Goal: Information Seeking & Learning: Learn about a topic

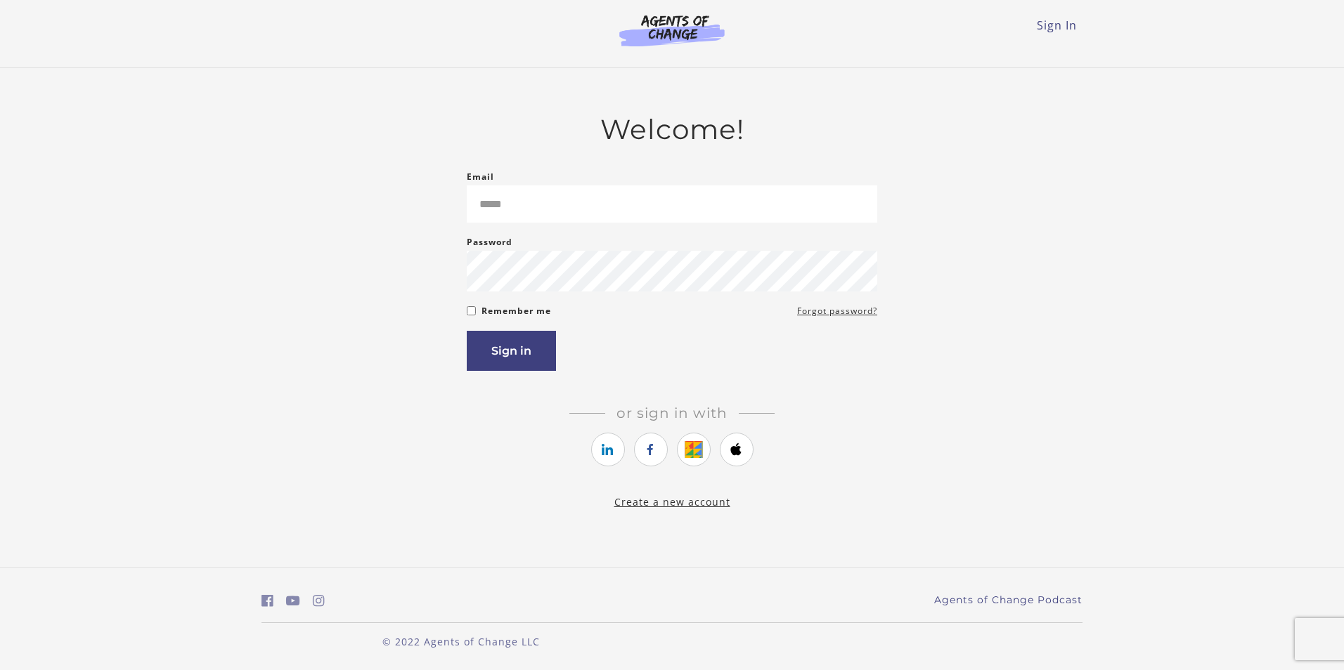
drag, startPoint x: 557, startPoint y: 251, endPoint x: 556, endPoint y: 233, distance: 17.6
click at [557, 240] on div "Password Password must be at least 8 characters" at bounding box center [672, 263] width 410 height 58
click at [556, 233] on form "Email Please enter a valid email address Password Password must be at least 8 c…" at bounding box center [672, 270] width 410 height 202
click at [556, 223] on input "Email" at bounding box center [672, 204] width 410 height 37
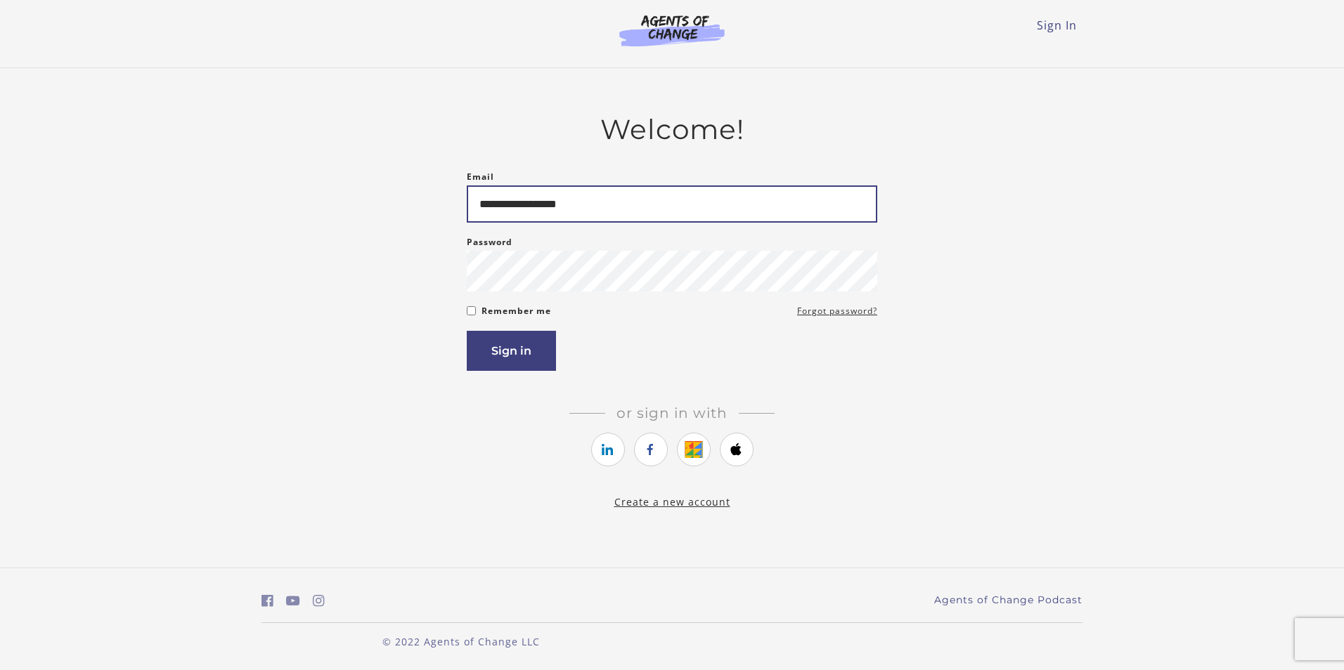
type input "**********"
click at [467, 331] on button "Sign in" at bounding box center [511, 351] width 89 height 40
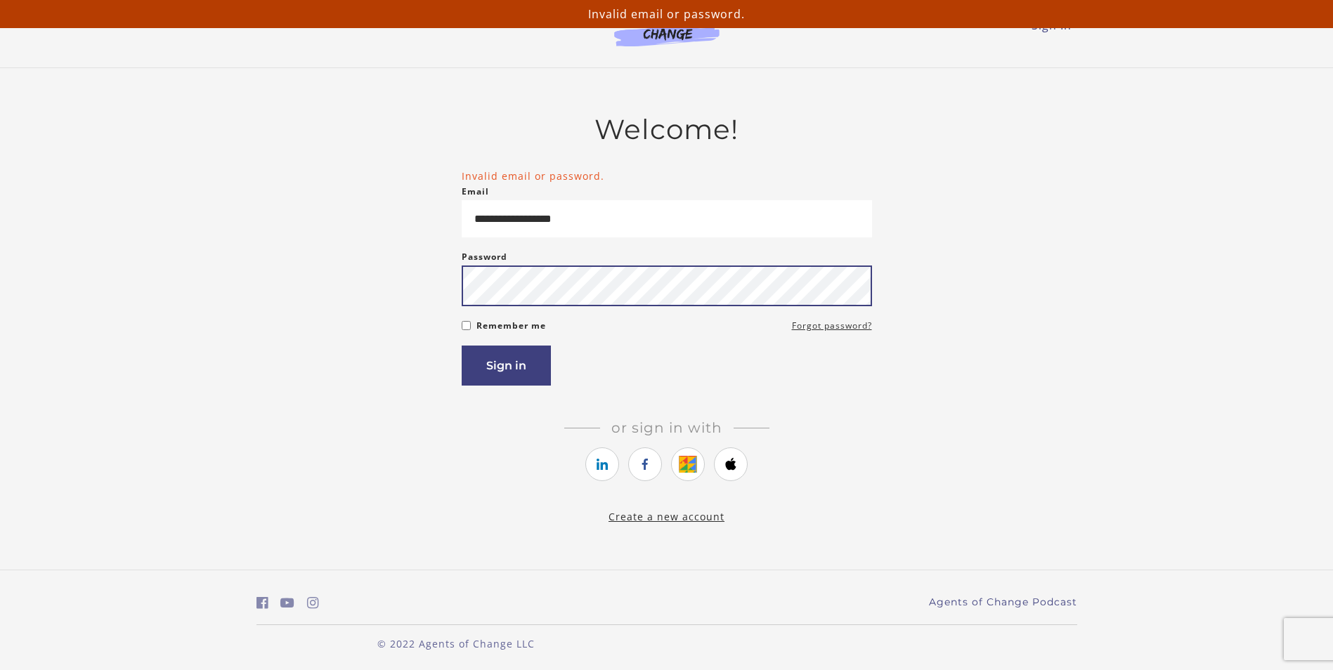
click at [462, 346] on button "Sign in" at bounding box center [506, 366] width 89 height 40
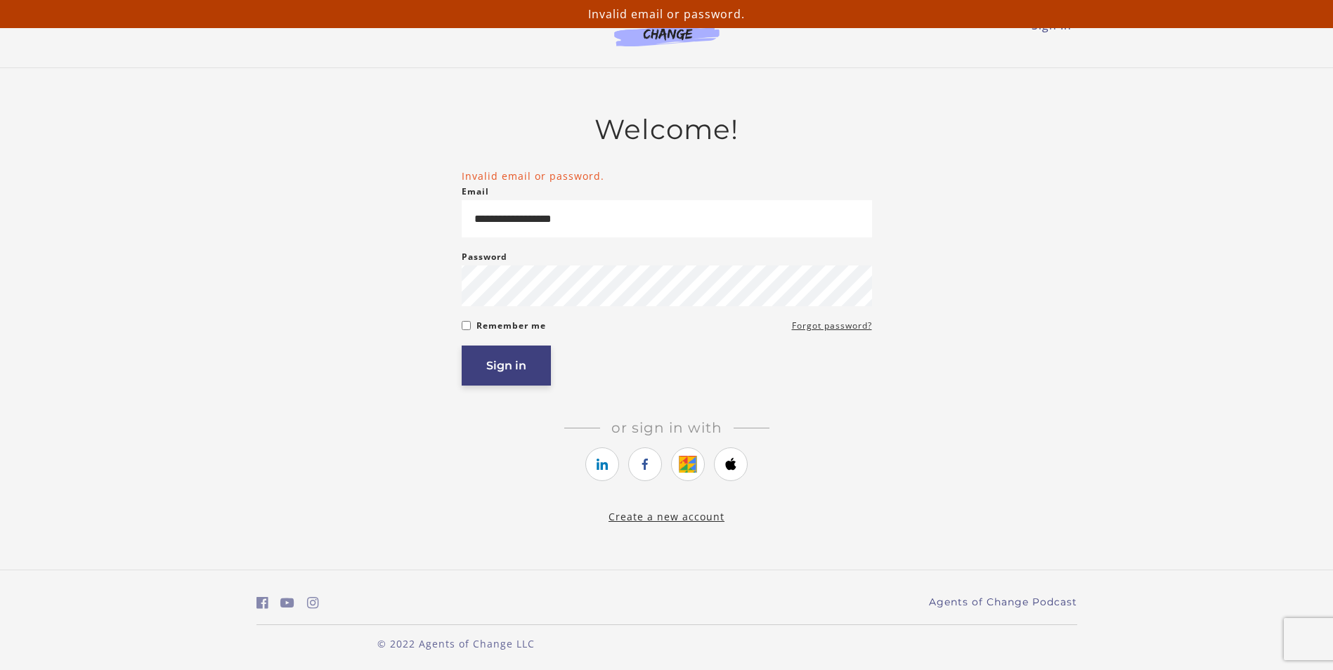
click at [506, 367] on button "Sign in" at bounding box center [506, 366] width 89 height 40
click at [803, 325] on link "Forgot password?" at bounding box center [832, 326] width 80 height 17
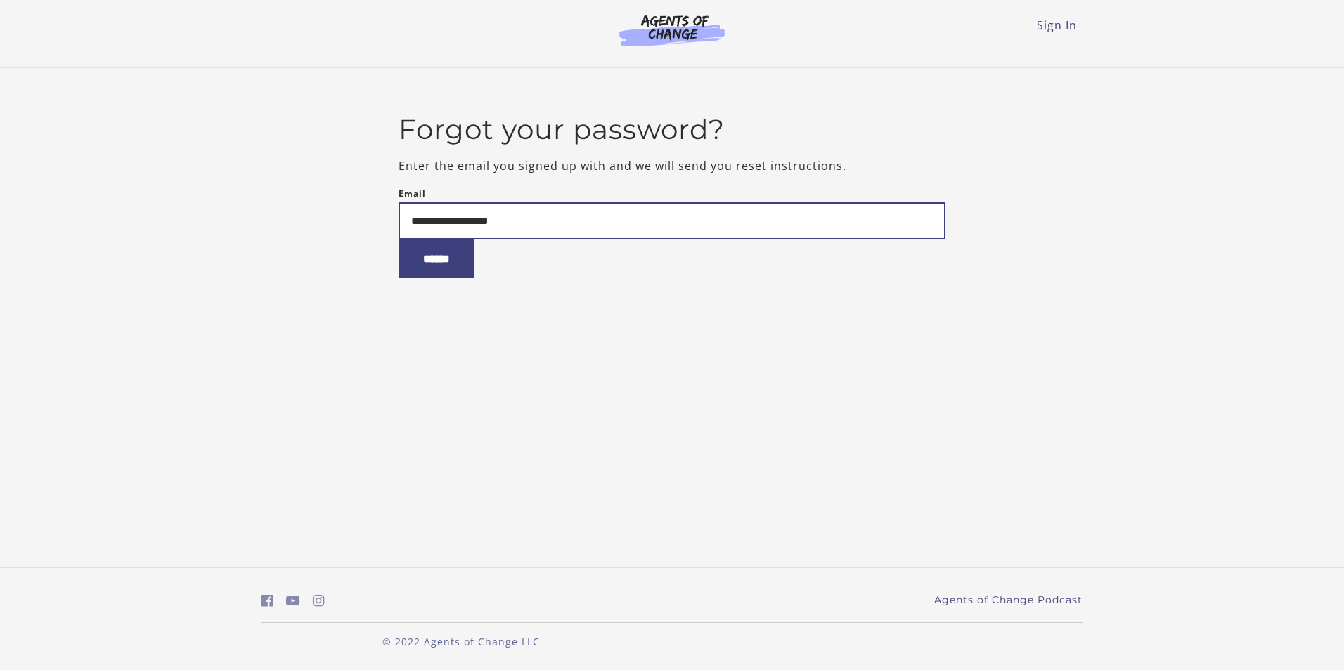
type input "**********"
click at [398, 240] on input "******" at bounding box center [436, 259] width 76 height 39
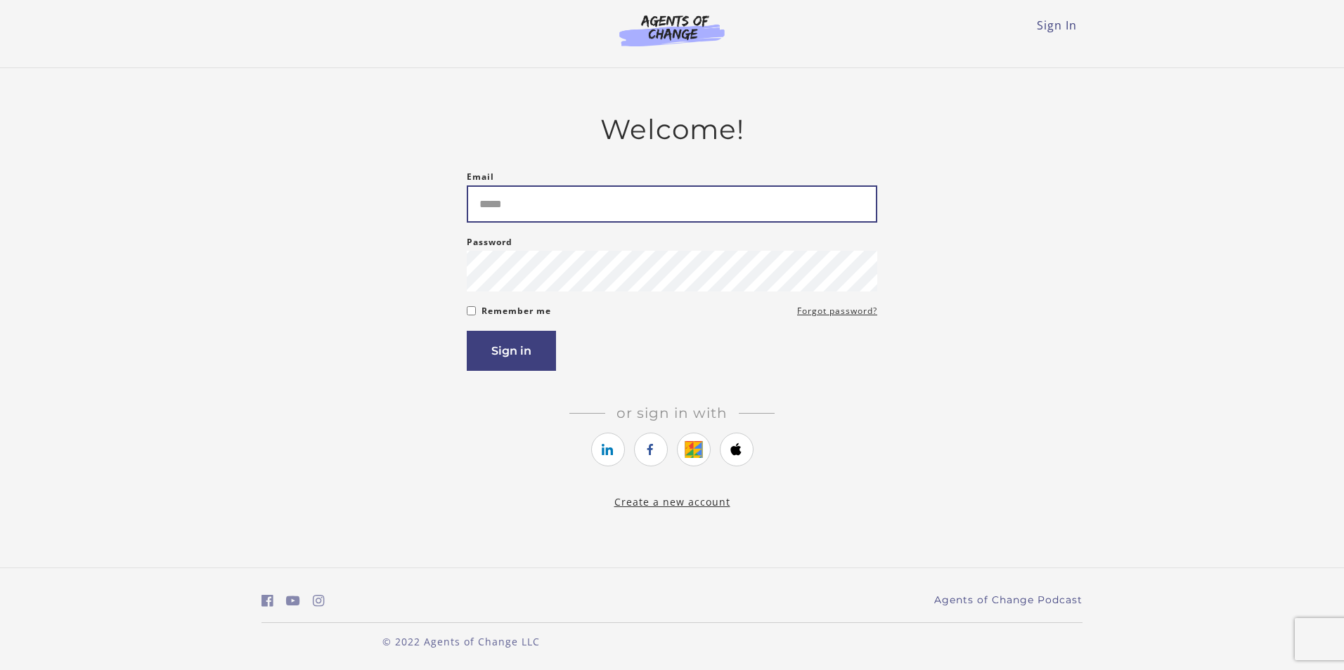
click at [632, 200] on input "Email" at bounding box center [672, 204] width 410 height 37
type input "**********"
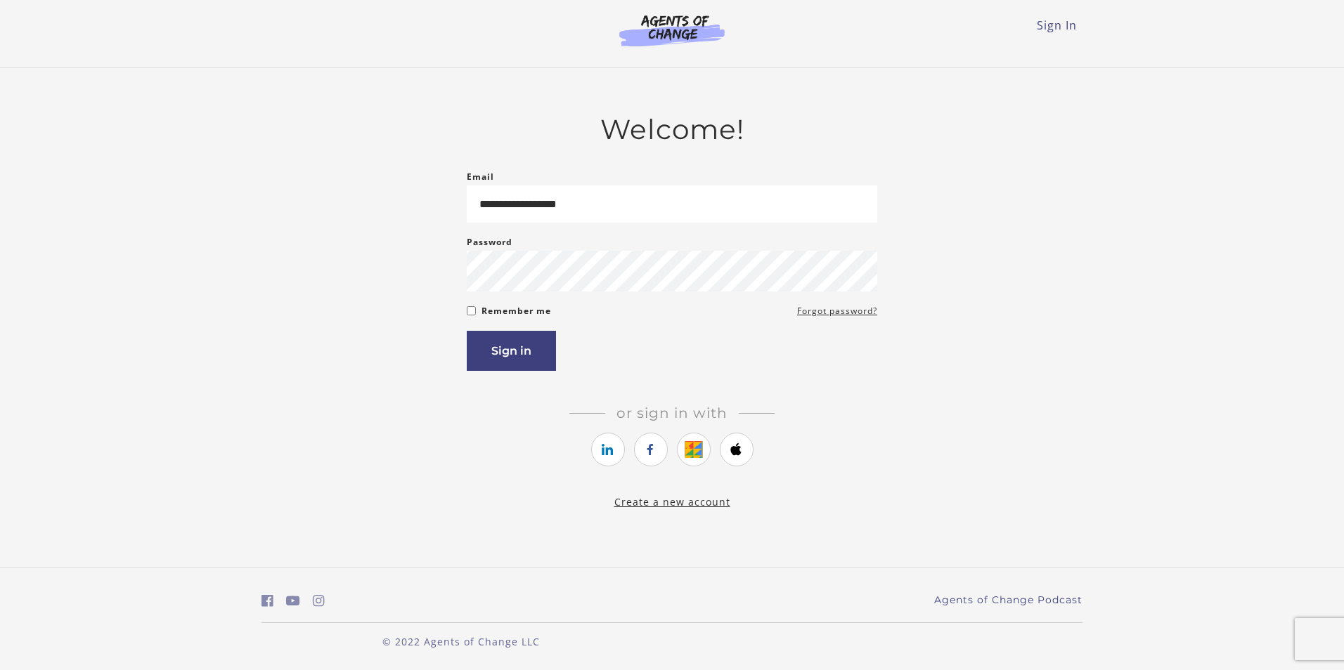
click at [465, 316] on div "**********" at bounding box center [671, 311] width 821 height 397
click at [476, 313] on div "Remember me Forgot password?" at bounding box center [672, 311] width 410 height 17
click at [467, 331] on button "Sign in" at bounding box center [511, 351] width 89 height 40
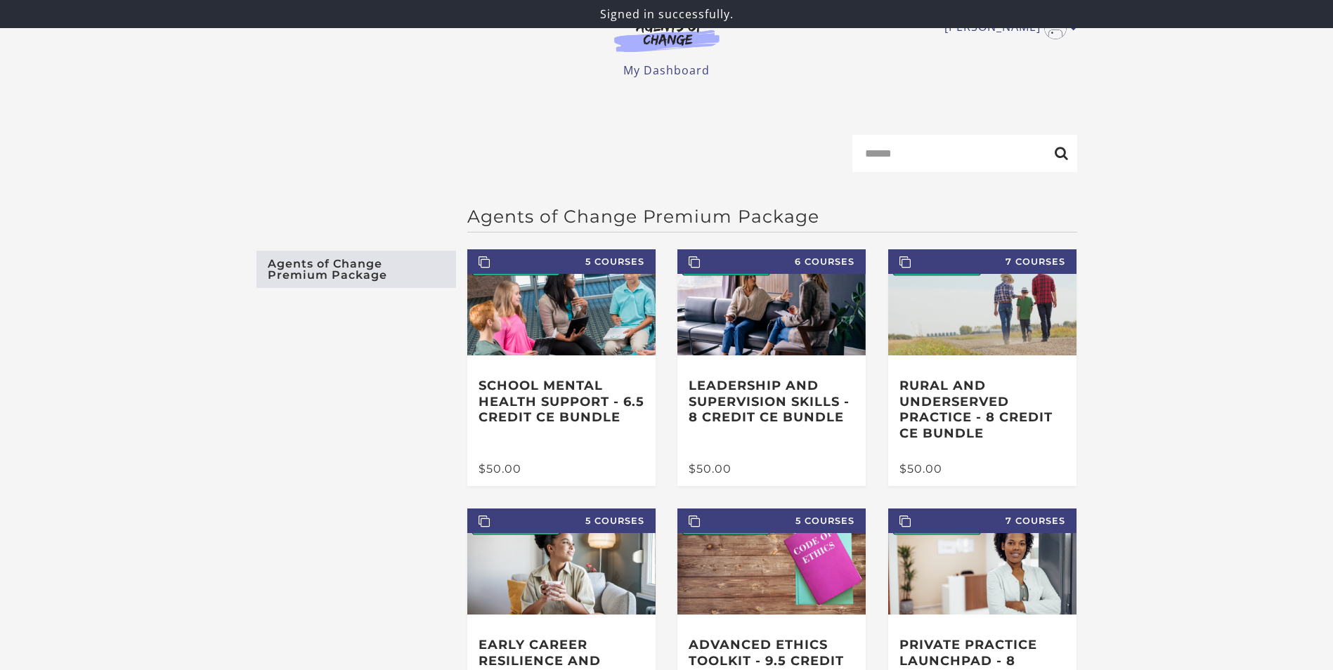
click at [765, 162] on form "Search" at bounding box center [666, 159] width 821 height 48
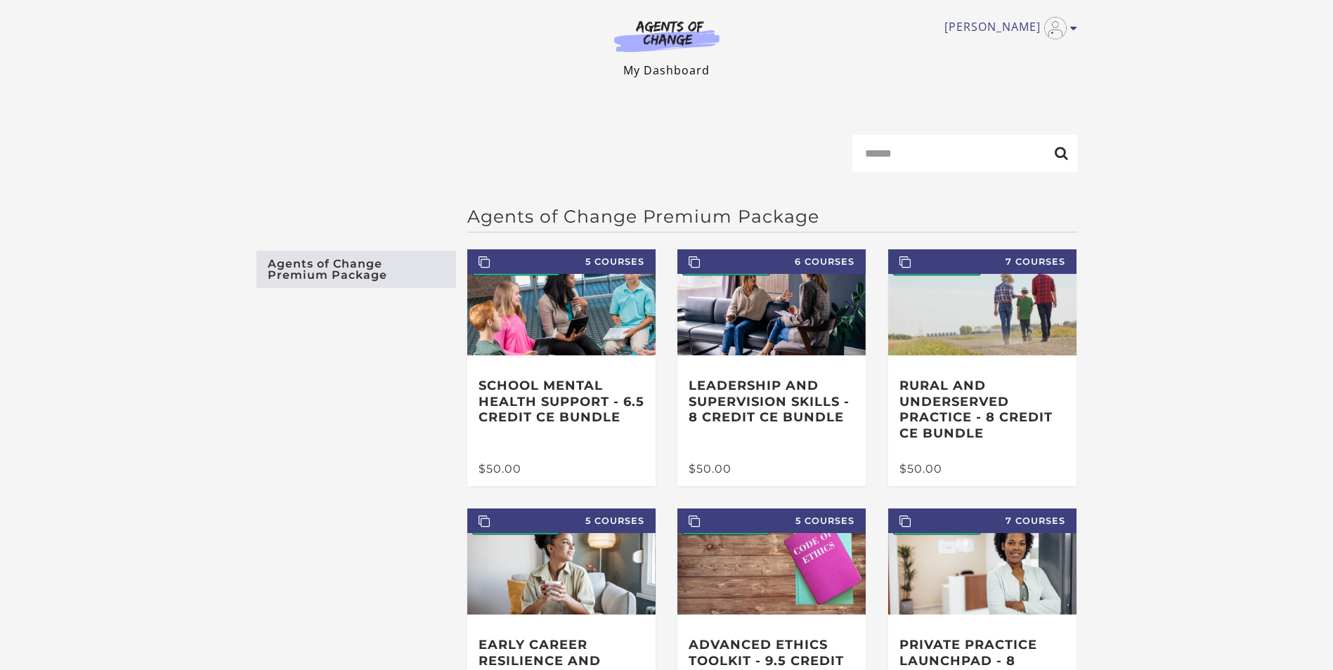
click at [691, 65] on link "My Dashboard" at bounding box center [666, 70] width 86 height 15
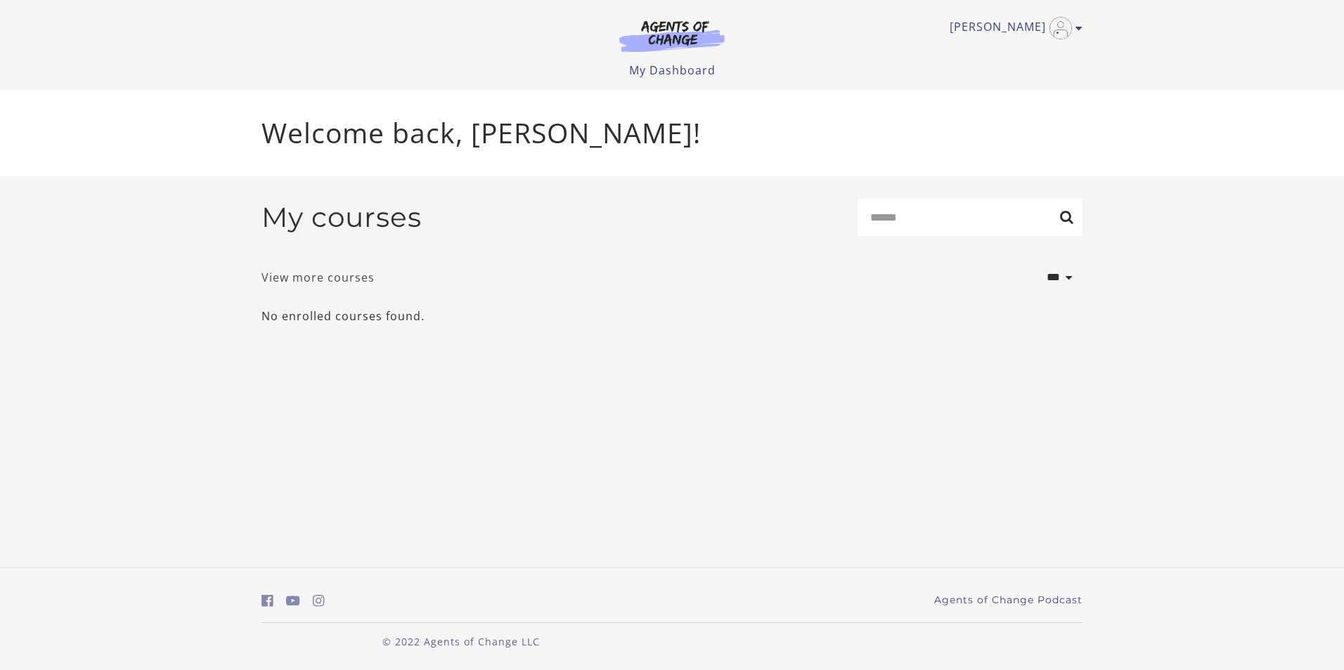
click at [322, 278] on link "View more courses" at bounding box center [317, 277] width 113 height 17
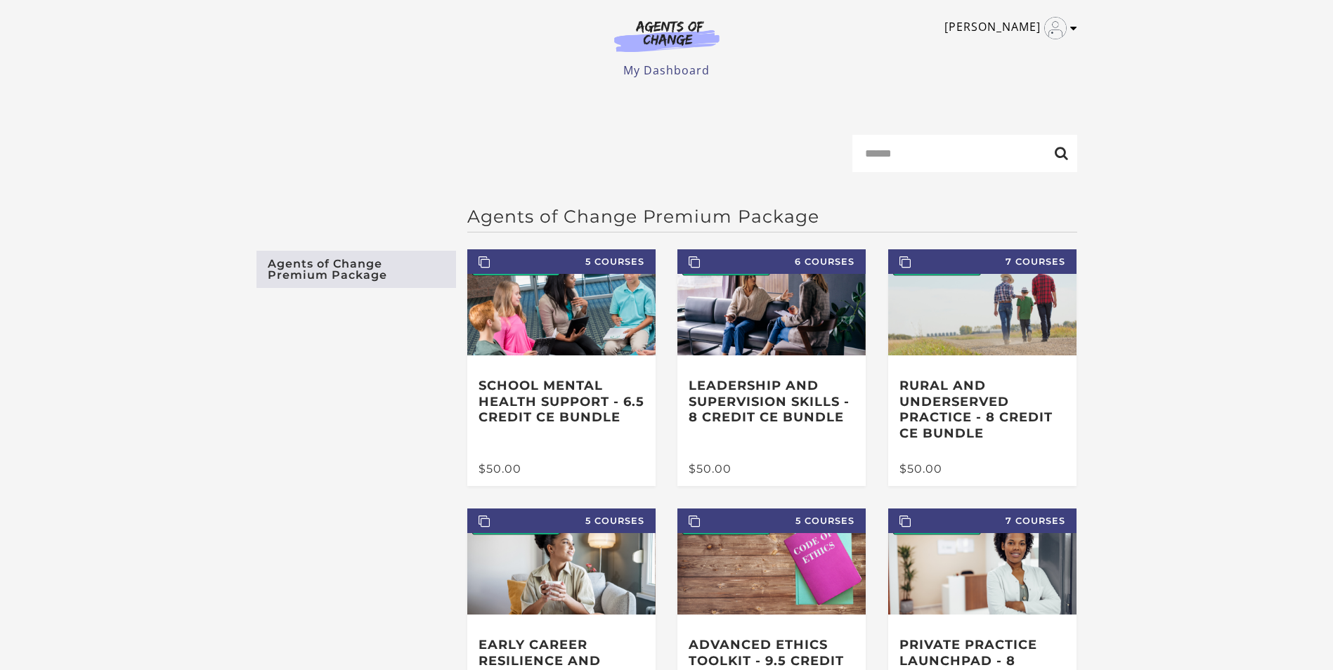
click at [1049, 22] on img "Toggle menu" at bounding box center [1055, 28] width 22 height 22
click at [1009, 54] on link "My Account" at bounding box center [1019, 51] width 124 height 24
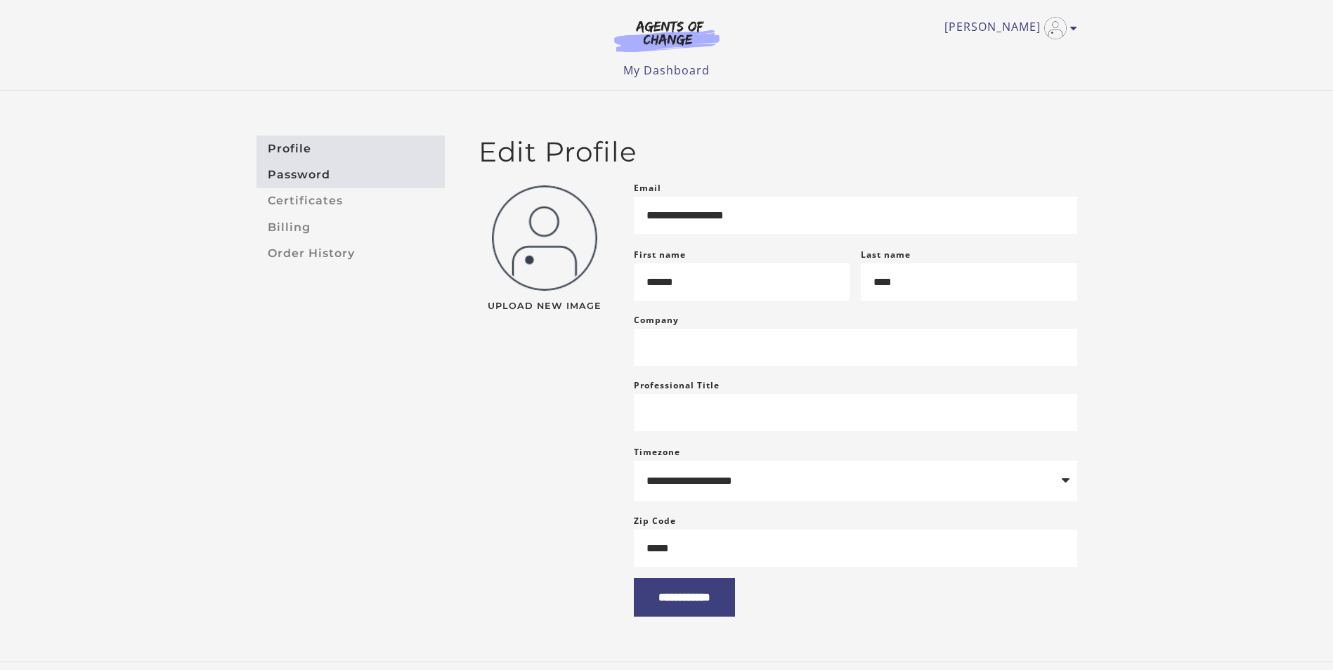
click at [294, 171] on link "Password" at bounding box center [350, 175] width 188 height 26
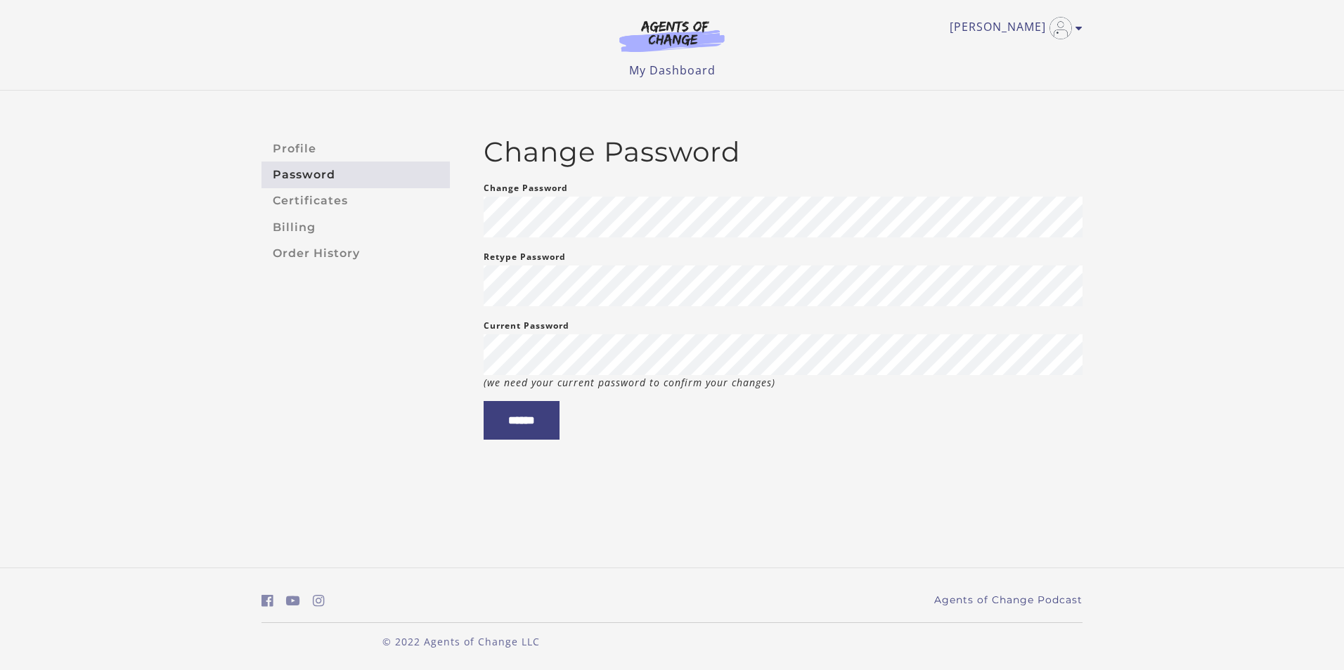
click at [298, 208] on link "Certificates" at bounding box center [355, 201] width 188 height 26
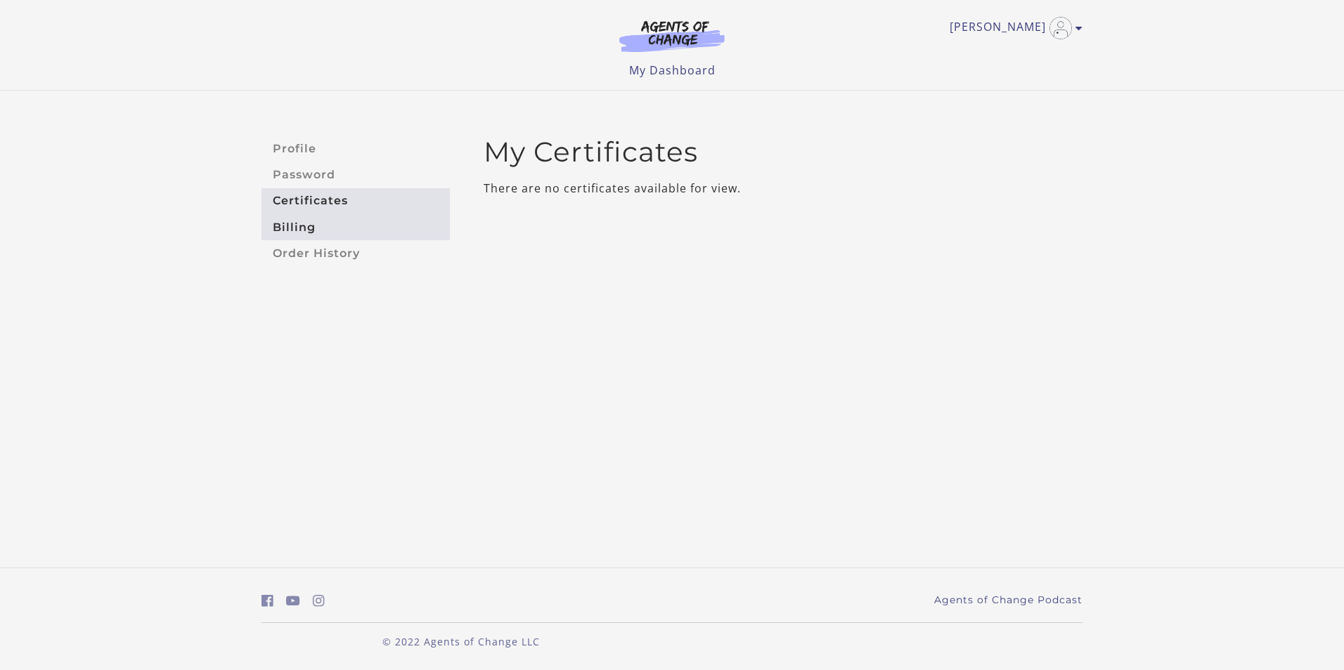
click at [298, 235] on link "Billing" at bounding box center [355, 227] width 188 height 26
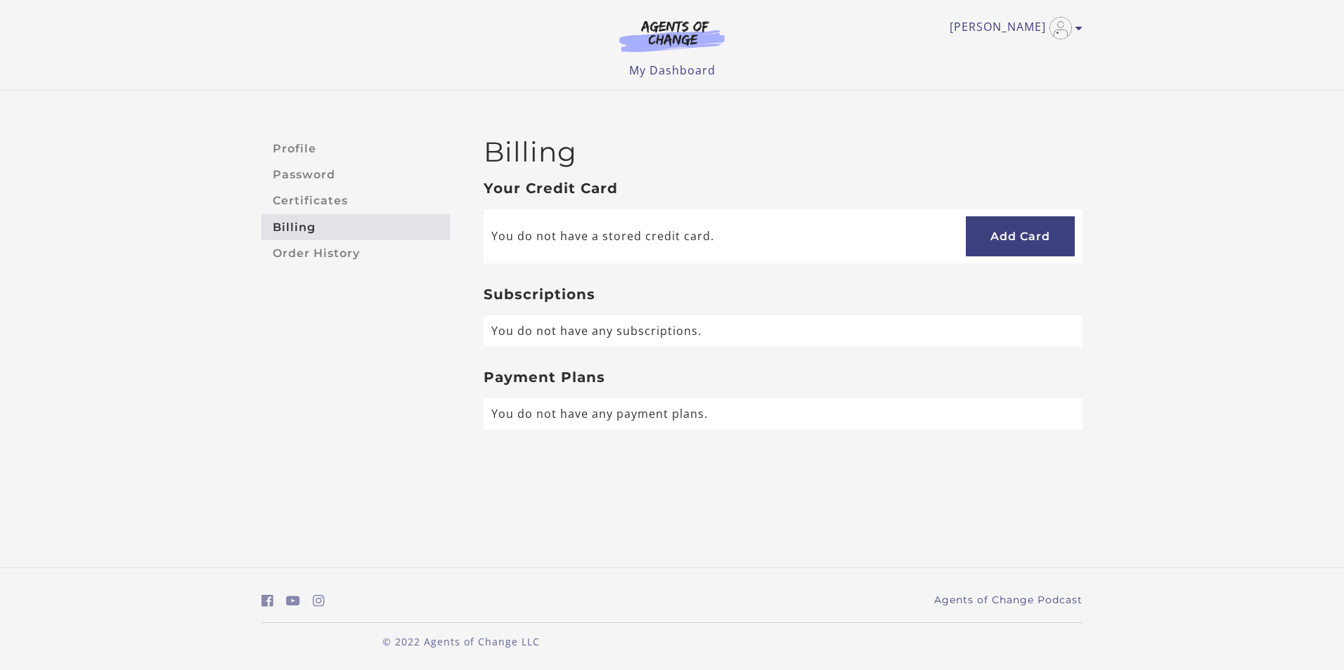
click at [299, 261] on link "Order History" at bounding box center [355, 253] width 188 height 26
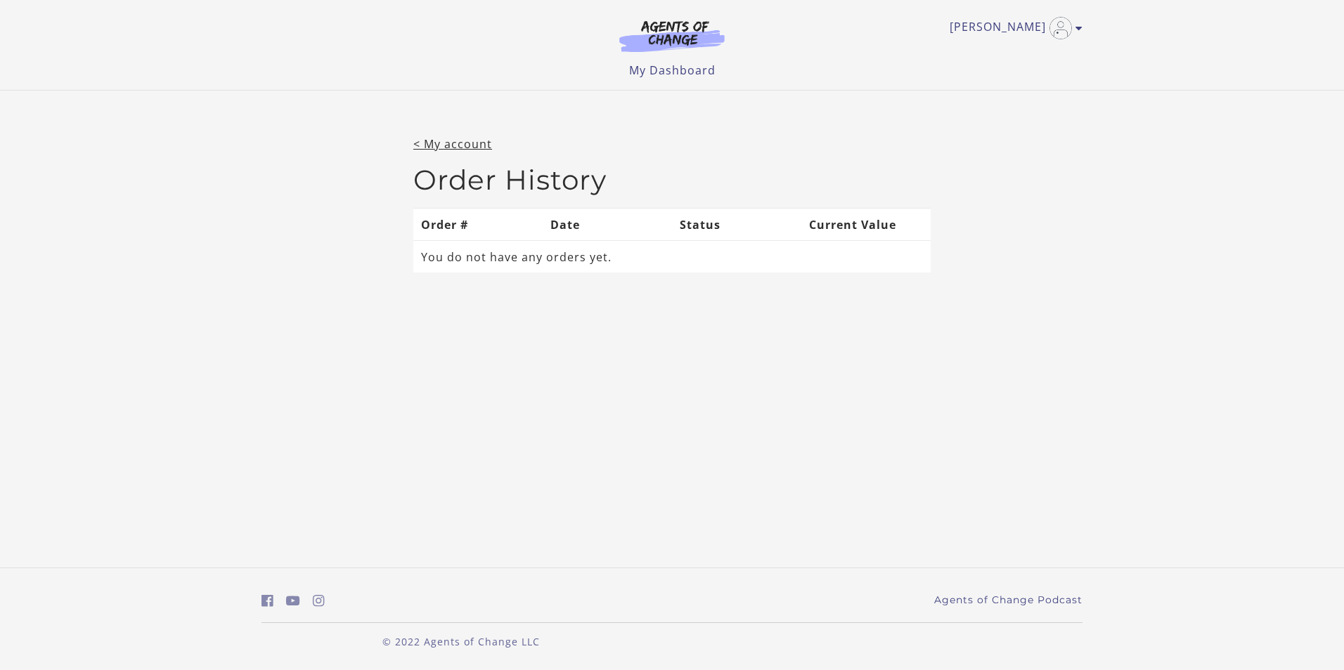
click at [649, 32] on img at bounding box center [671, 36] width 135 height 32
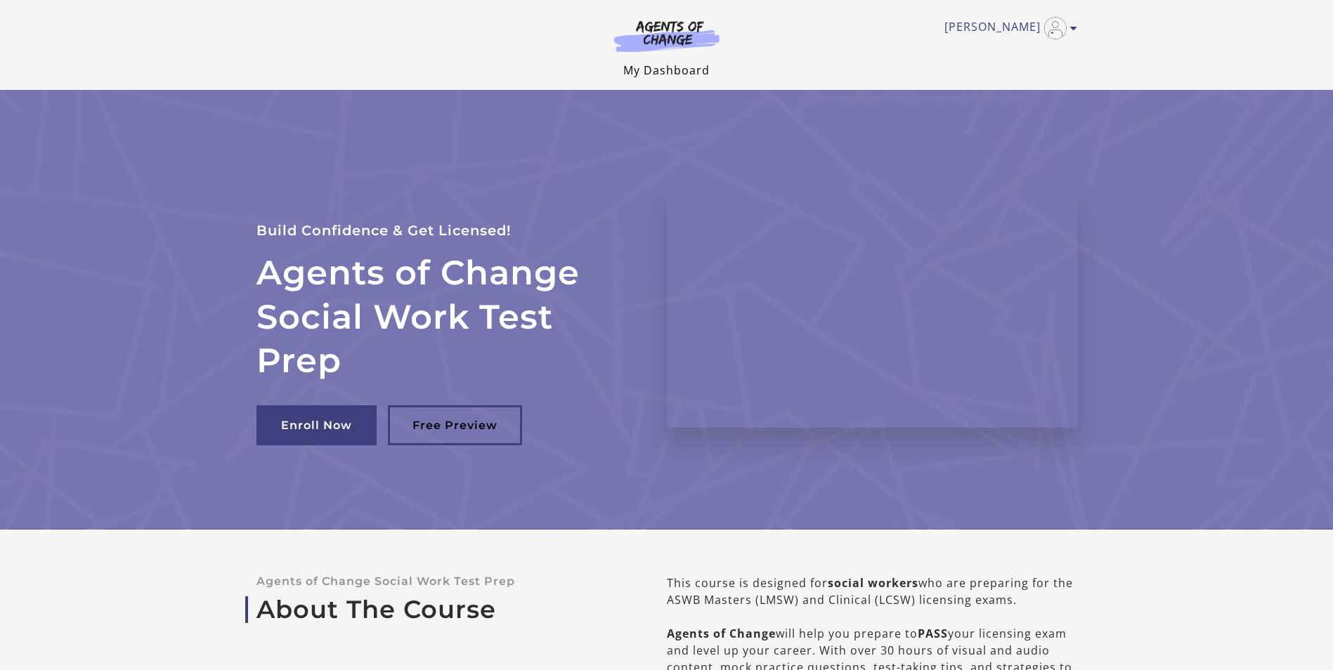
click at [656, 67] on link "My Dashboard" at bounding box center [666, 70] width 86 height 15
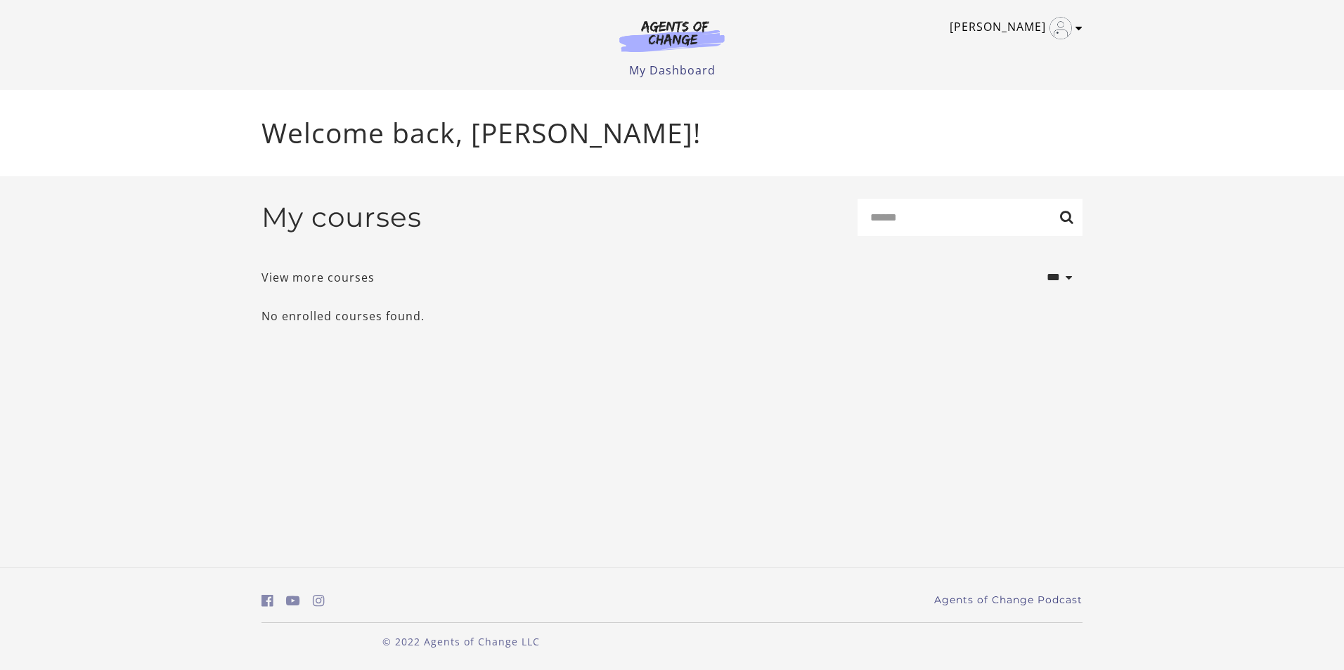
click at [1065, 22] on img "Toggle menu" at bounding box center [1060, 28] width 22 height 22
click at [994, 56] on link "My Account" at bounding box center [1024, 51] width 124 height 24
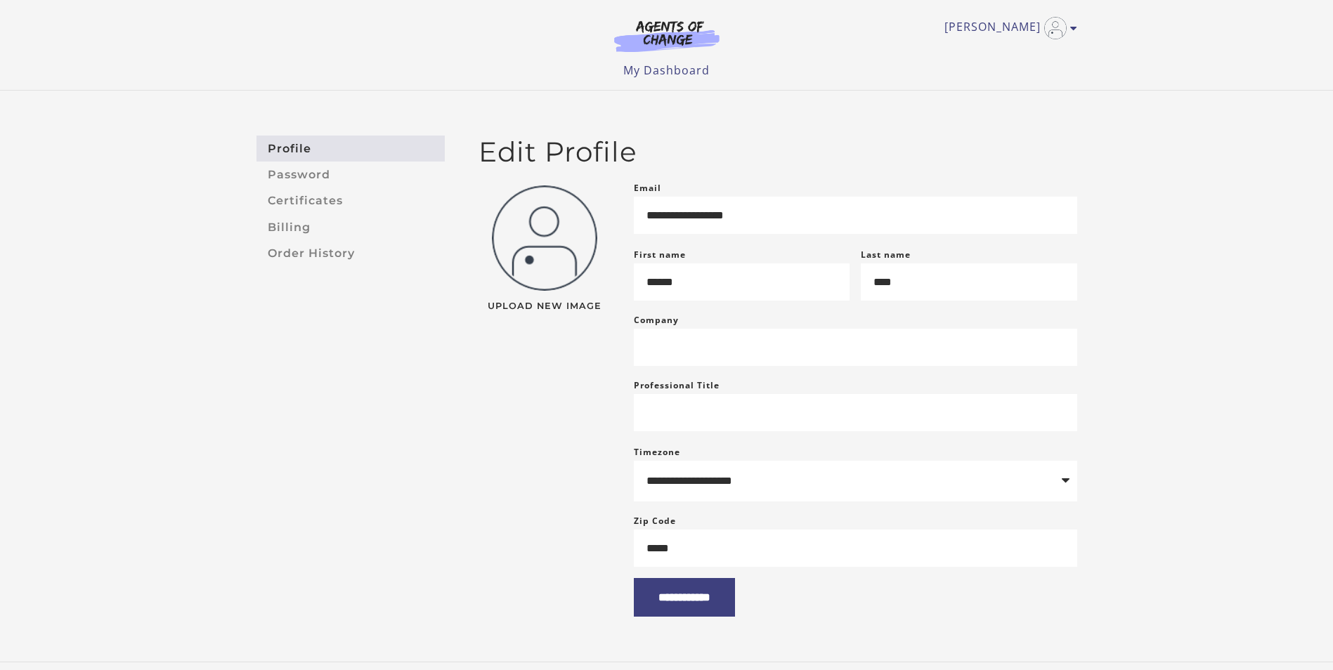
click at [657, 34] on img at bounding box center [666, 36] width 135 height 32
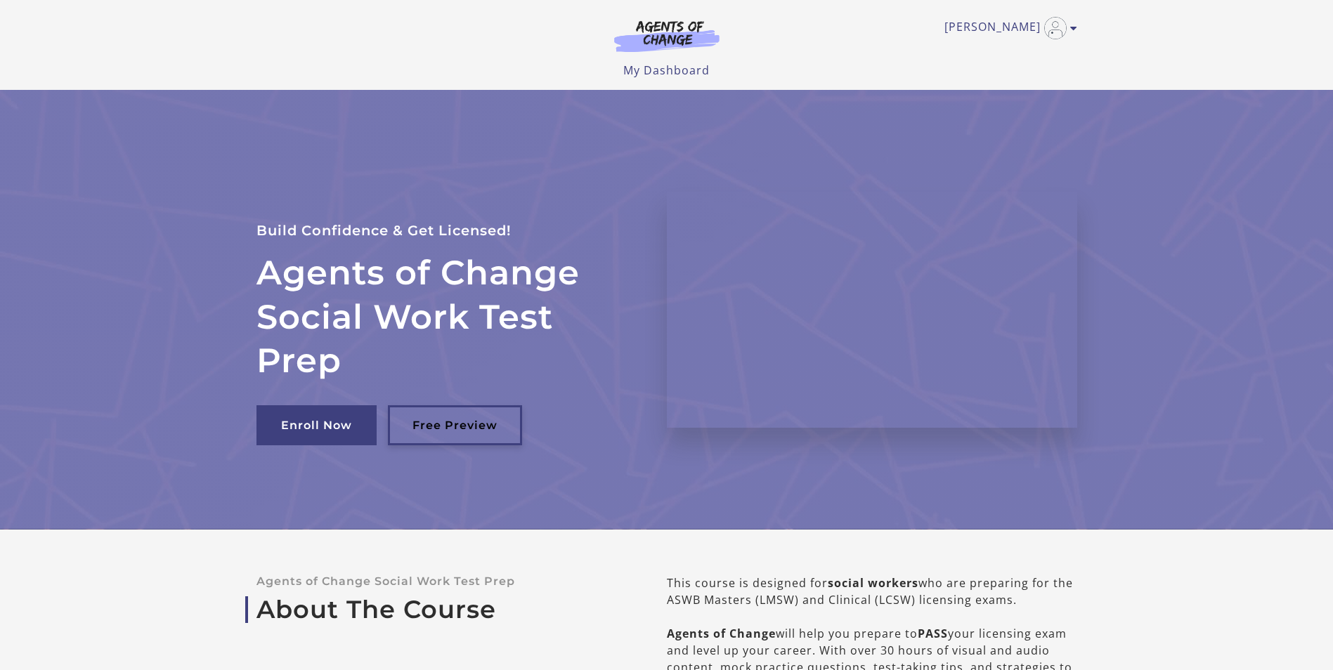
click at [481, 431] on link "Free Preview" at bounding box center [455, 425] width 134 height 40
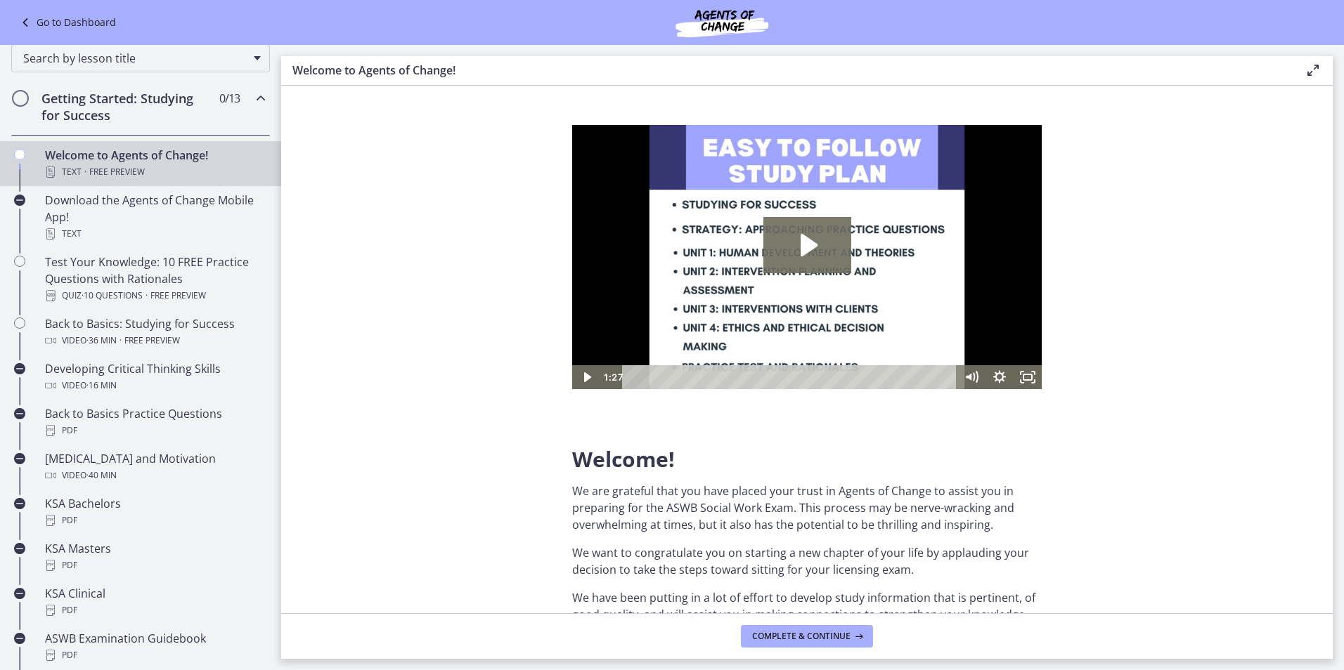
scroll to position [492, 0]
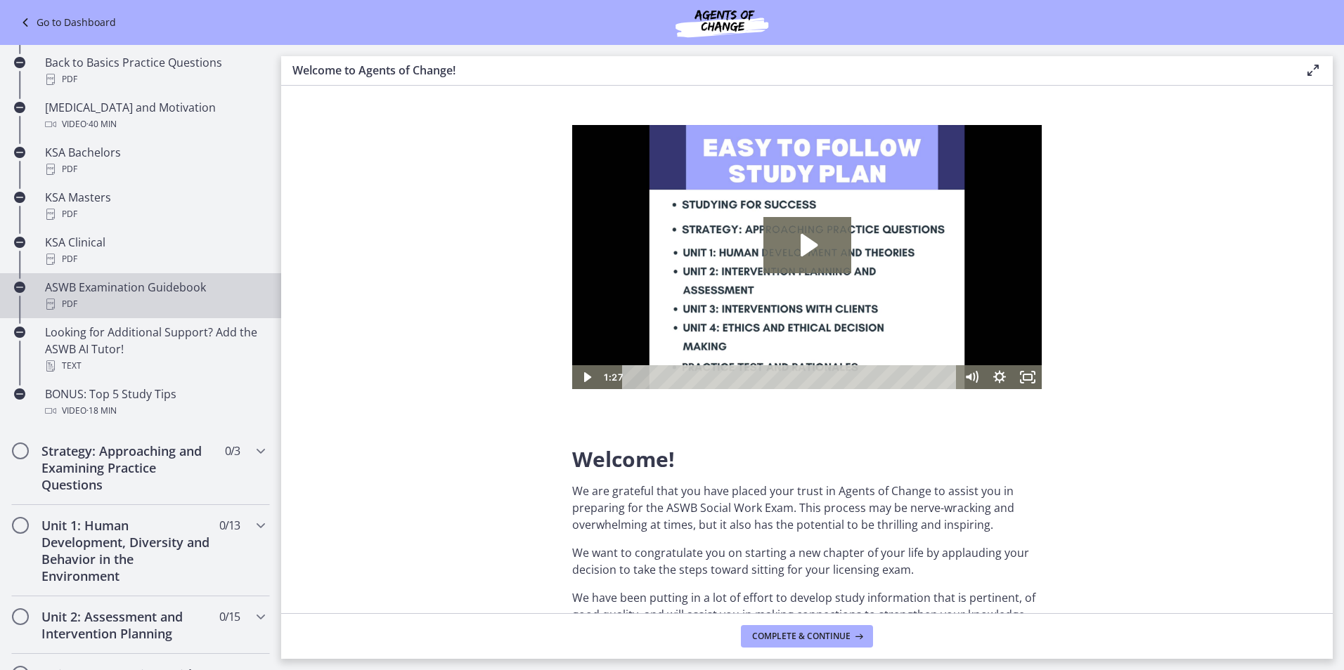
click at [30, 315] on link "ASWB Examination Guidebook PDF" at bounding box center [140, 295] width 281 height 45
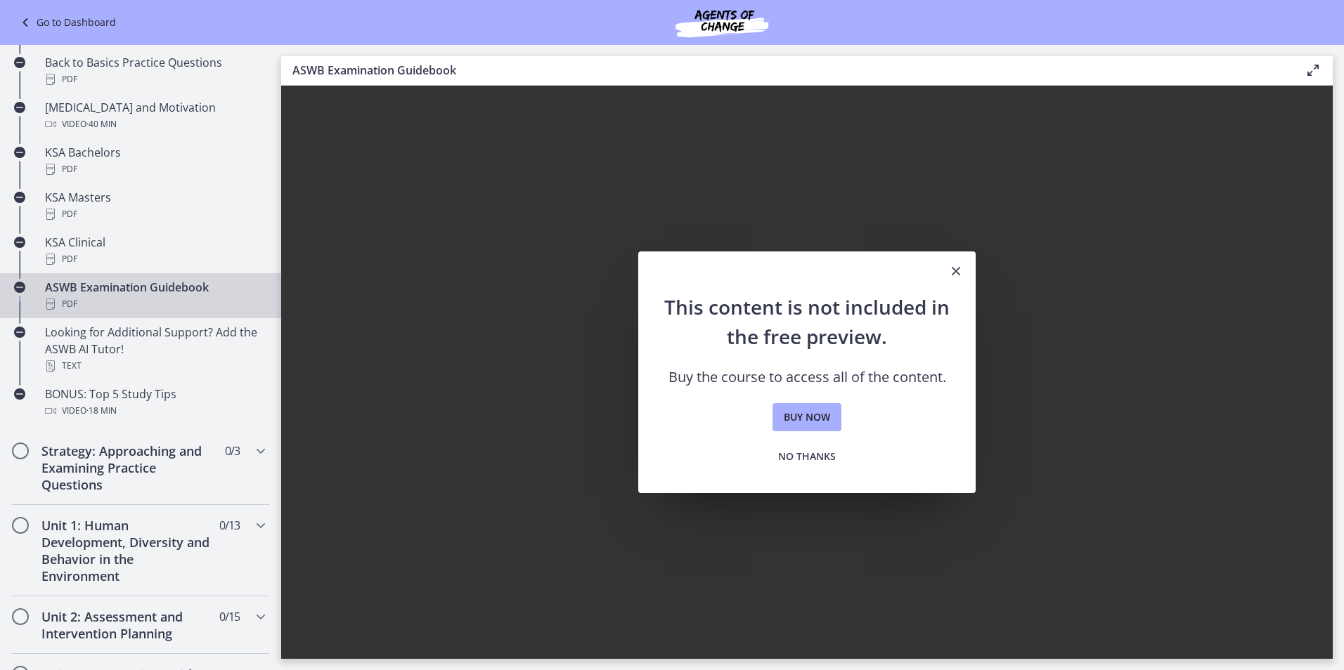
click at [960, 269] on icon "Close" at bounding box center [955, 271] width 17 height 17
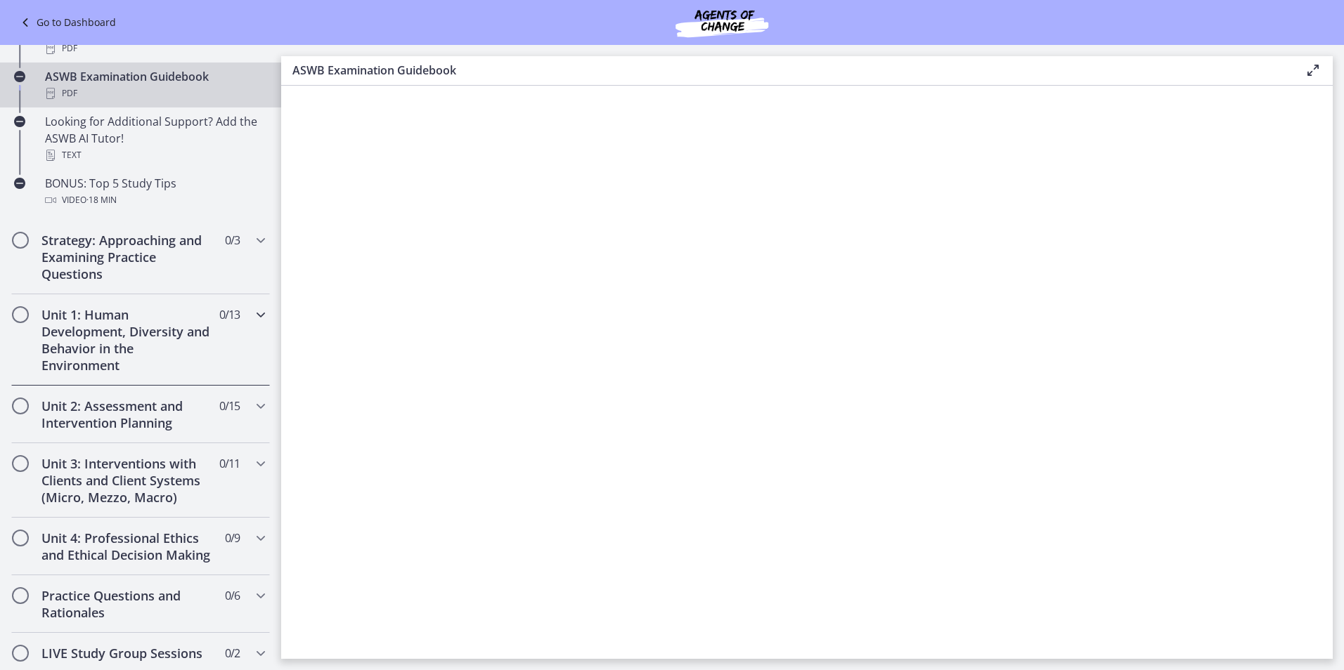
scroll to position [1028, 0]
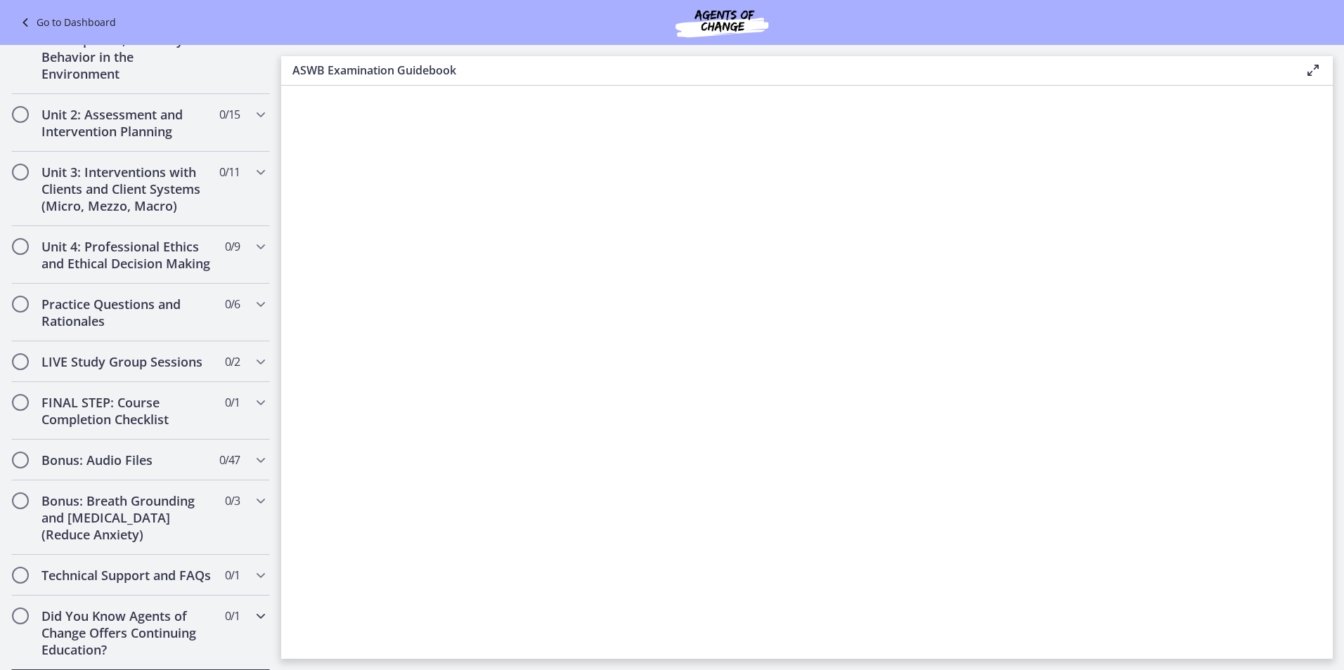
click at [72, 610] on h2 "Did You Know Agents of Change Offers Continuing Education?" at bounding box center [126, 633] width 171 height 51
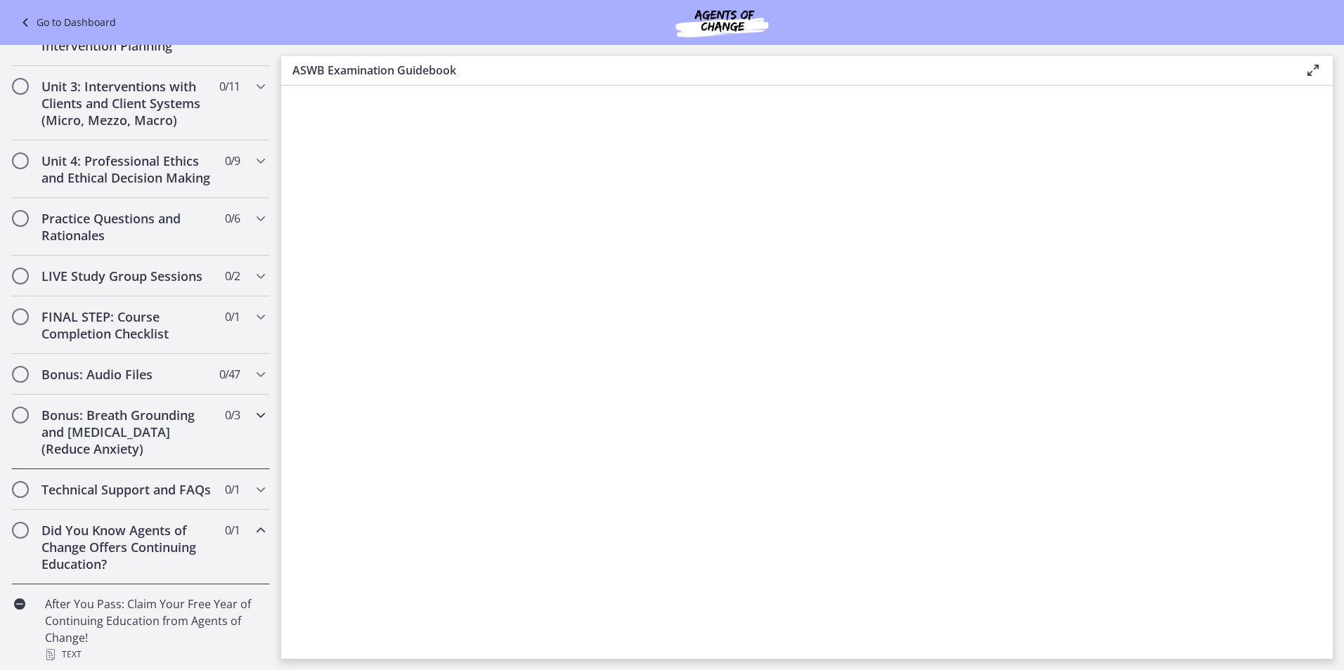
scroll to position [472, 0]
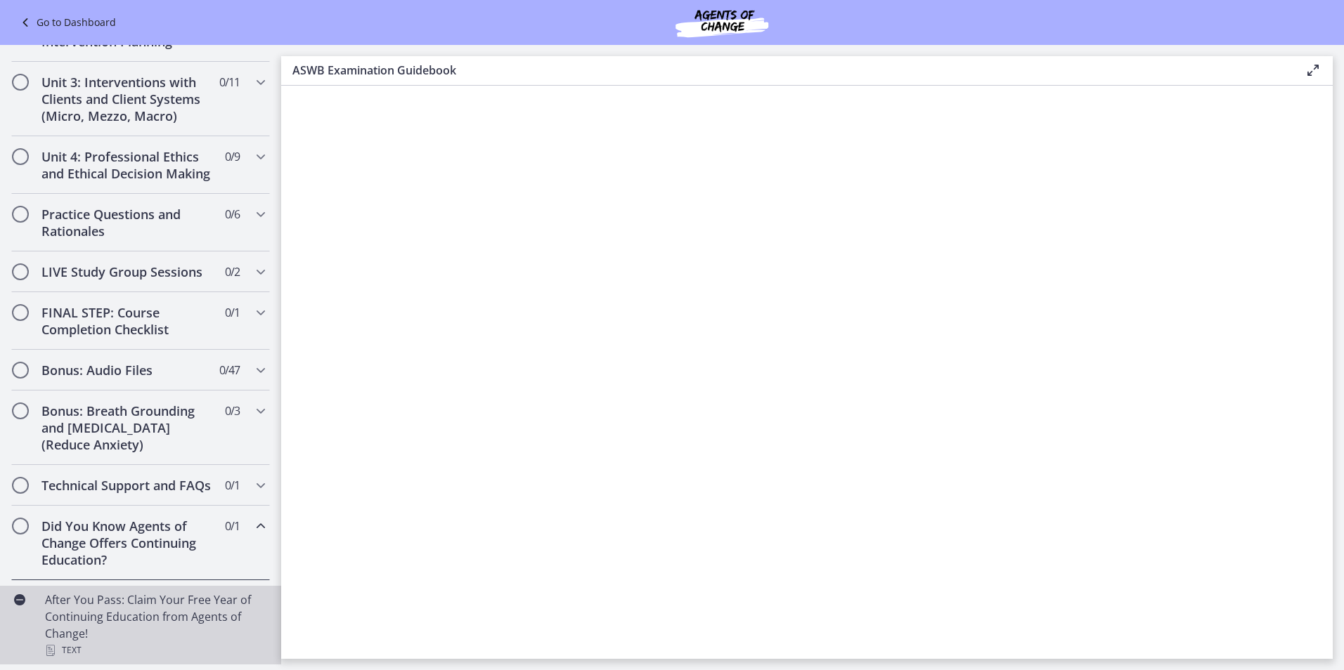
click at [178, 614] on div "After You Pass: Claim Your Free Year of Continuing Education from Agents of Cha…" at bounding box center [154, 625] width 219 height 67
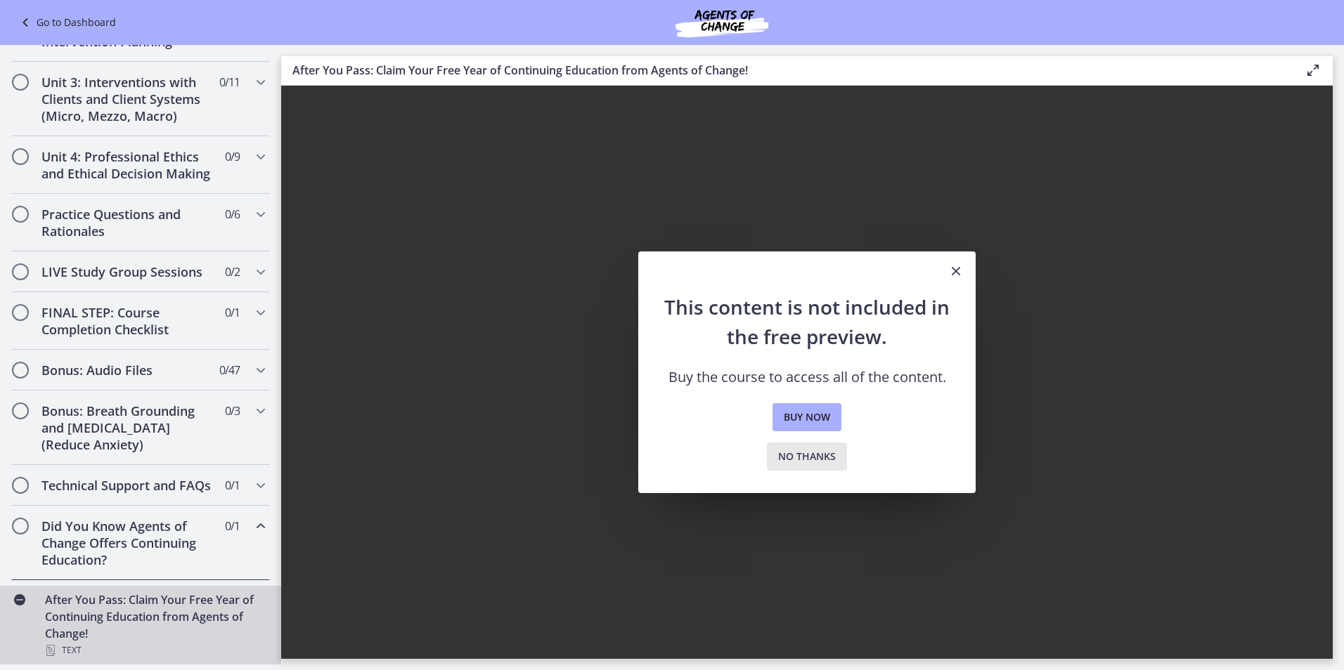
click at [811, 455] on span "No thanks" at bounding box center [807, 456] width 58 height 17
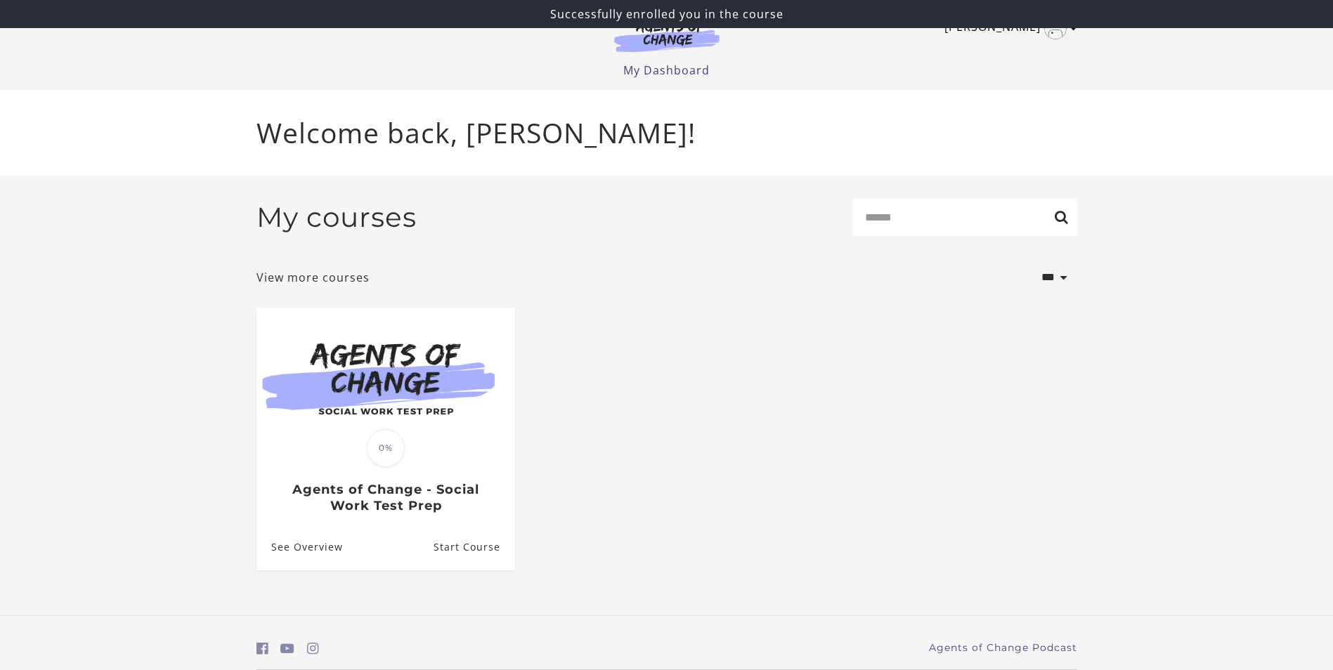
click at [1063, 37] on link "[PERSON_NAME]" at bounding box center [1007, 28] width 126 height 22
click at [1006, 98] on link "Sign Out" at bounding box center [1019, 99] width 124 height 24
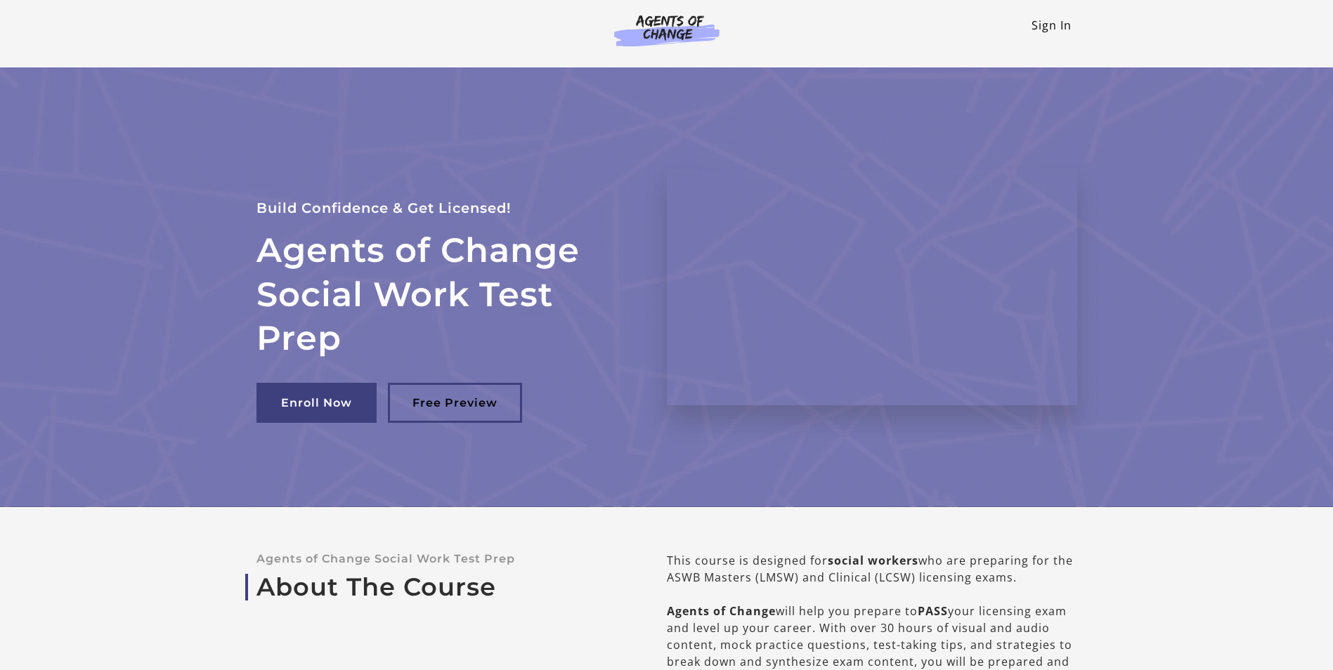
click at [1044, 30] on link "Sign In" at bounding box center [1052, 25] width 40 height 15
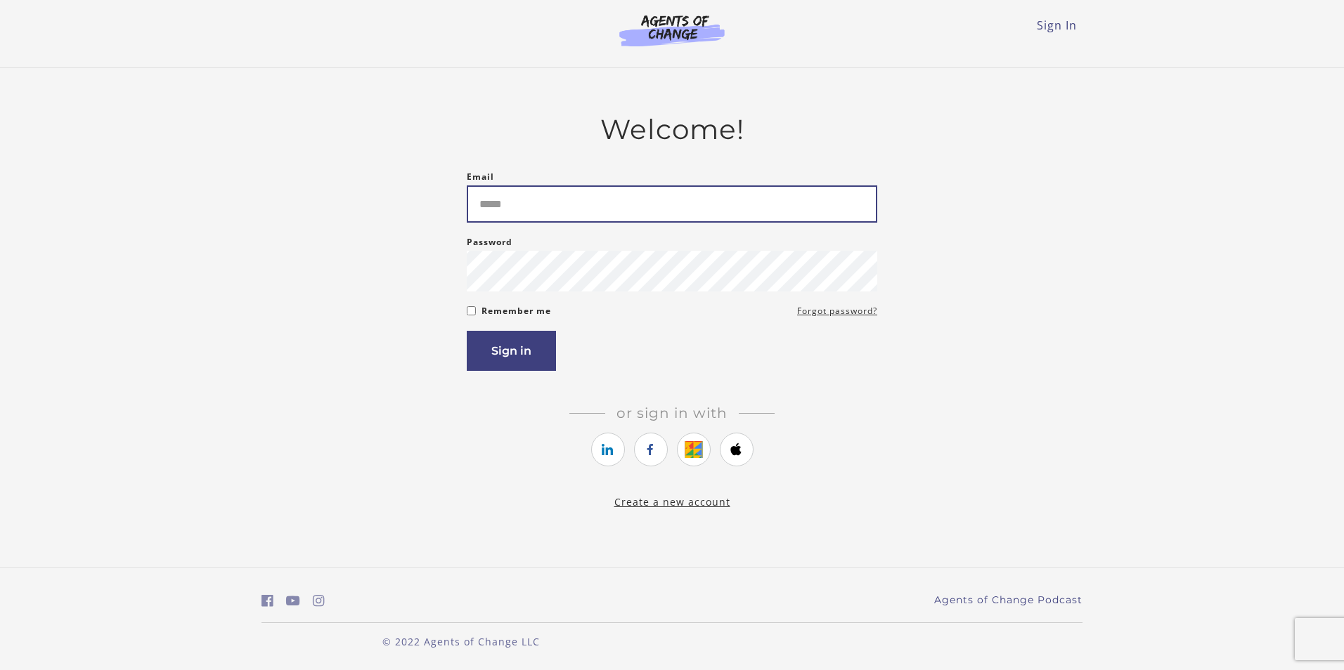
click at [517, 214] on input "Email" at bounding box center [672, 204] width 410 height 37
type input "**********"
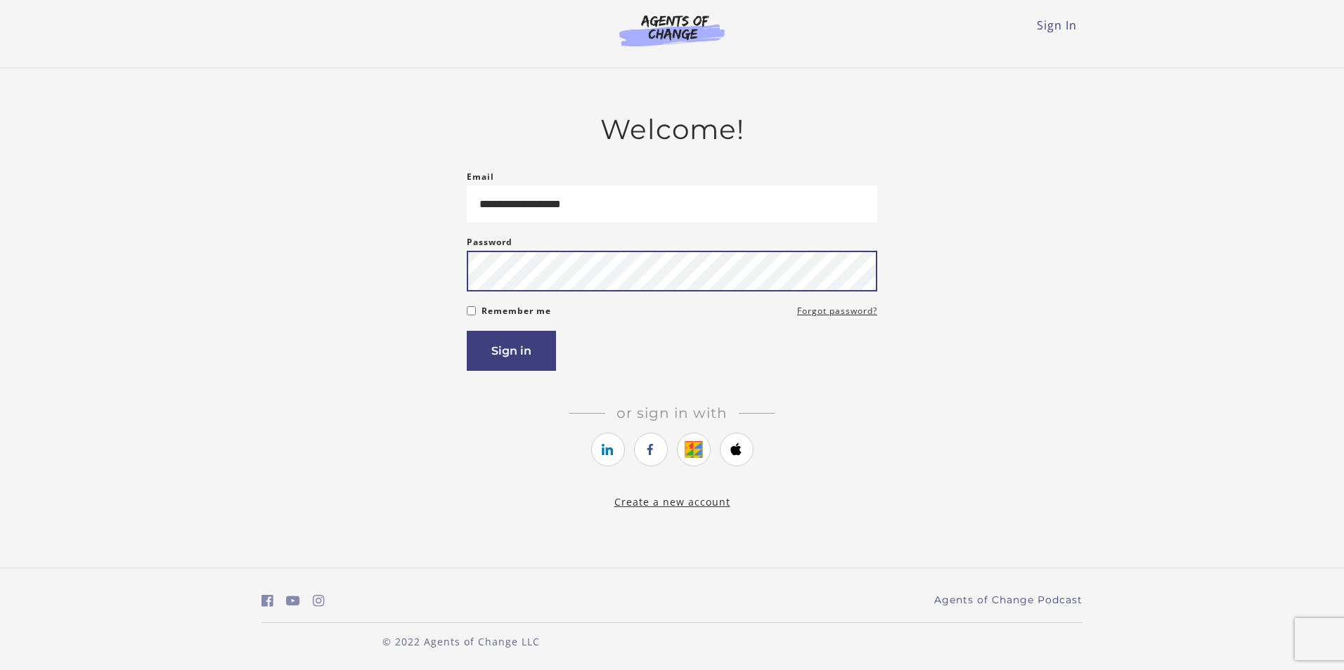
click at [467, 331] on button "Sign in" at bounding box center [511, 351] width 89 height 40
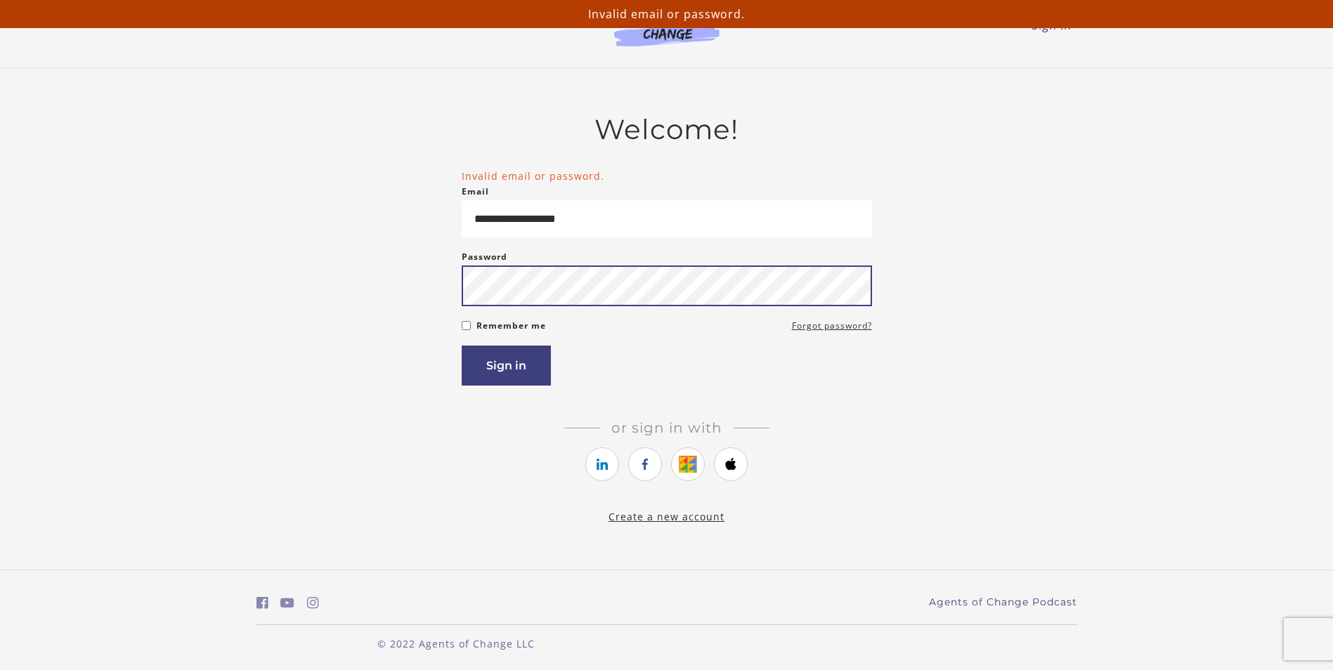
click at [462, 346] on button "Sign in" at bounding box center [506, 366] width 89 height 40
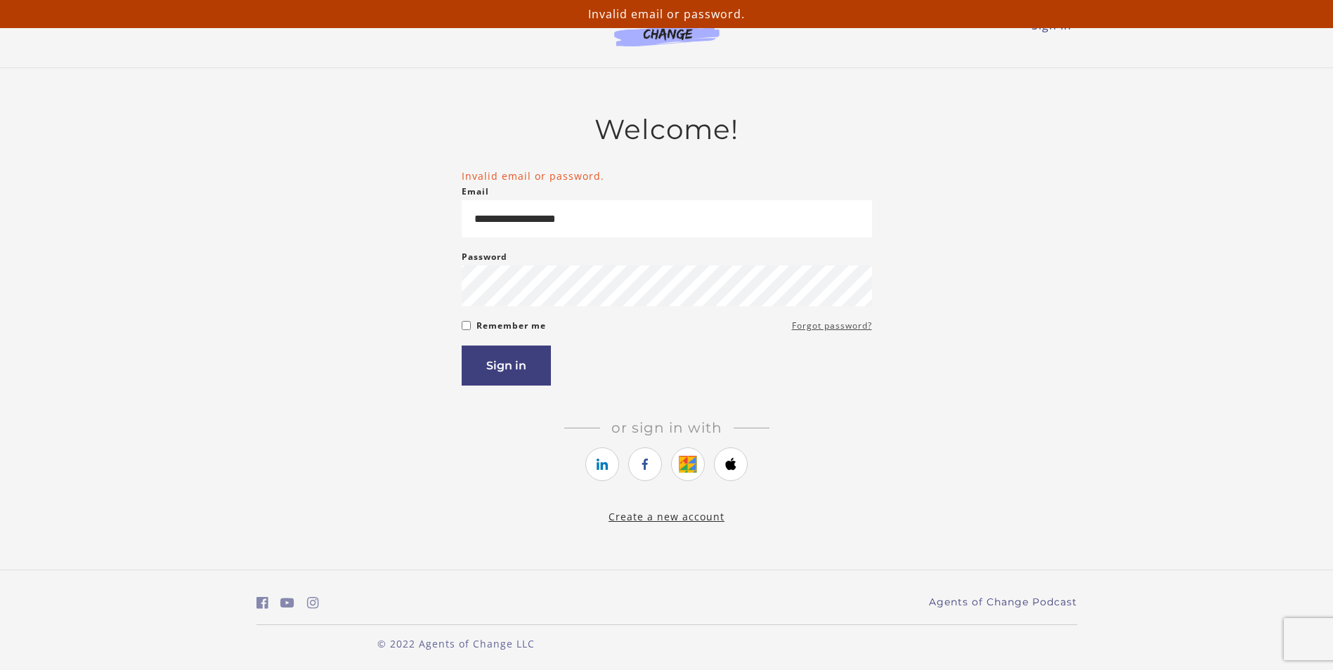
click at [823, 331] on link "Forgot password?" at bounding box center [832, 326] width 80 height 17
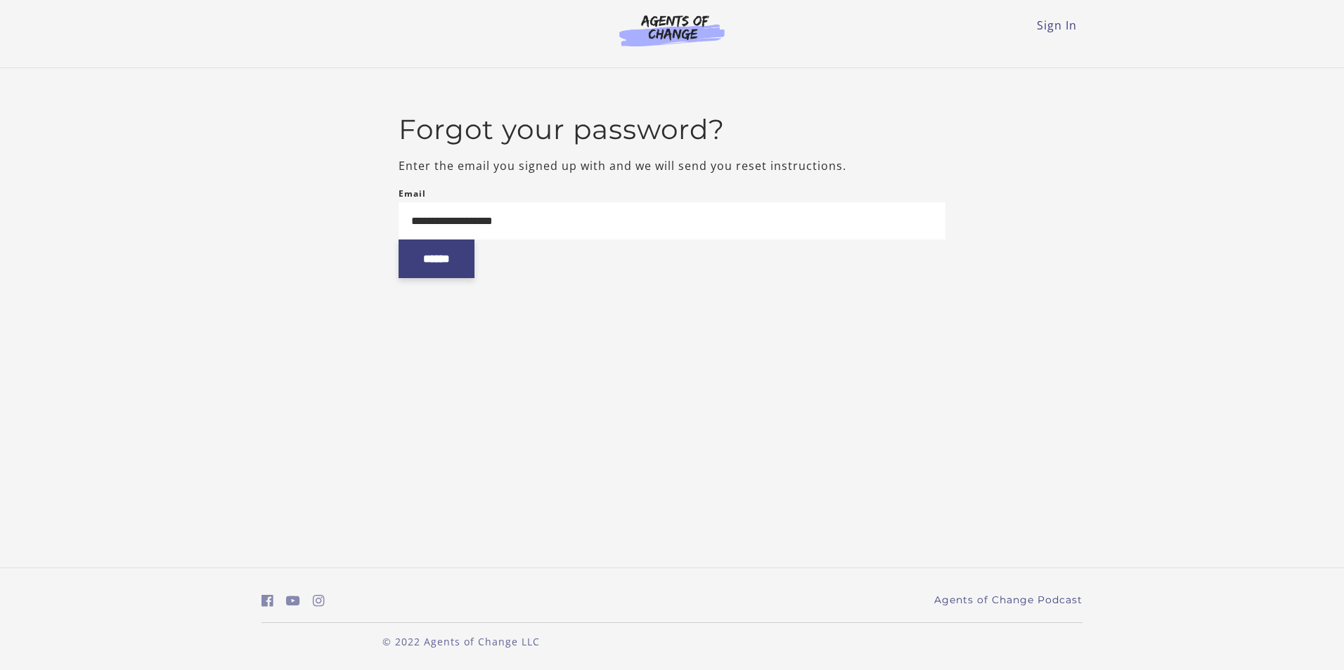
type input "**********"
click at [398, 240] on input "******" at bounding box center [436, 259] width 76 height 39
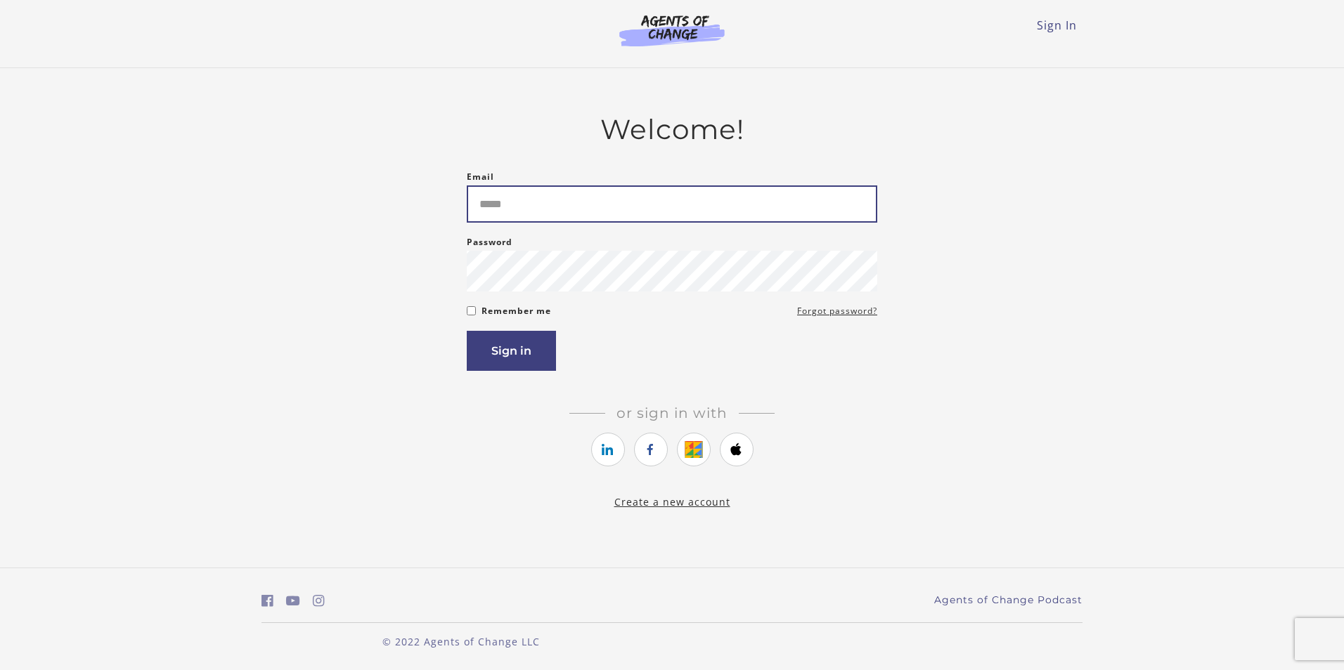
click at [587, 214] on input "Email" at bounding box center [672, 204] width 410 height 37
type input "**********"
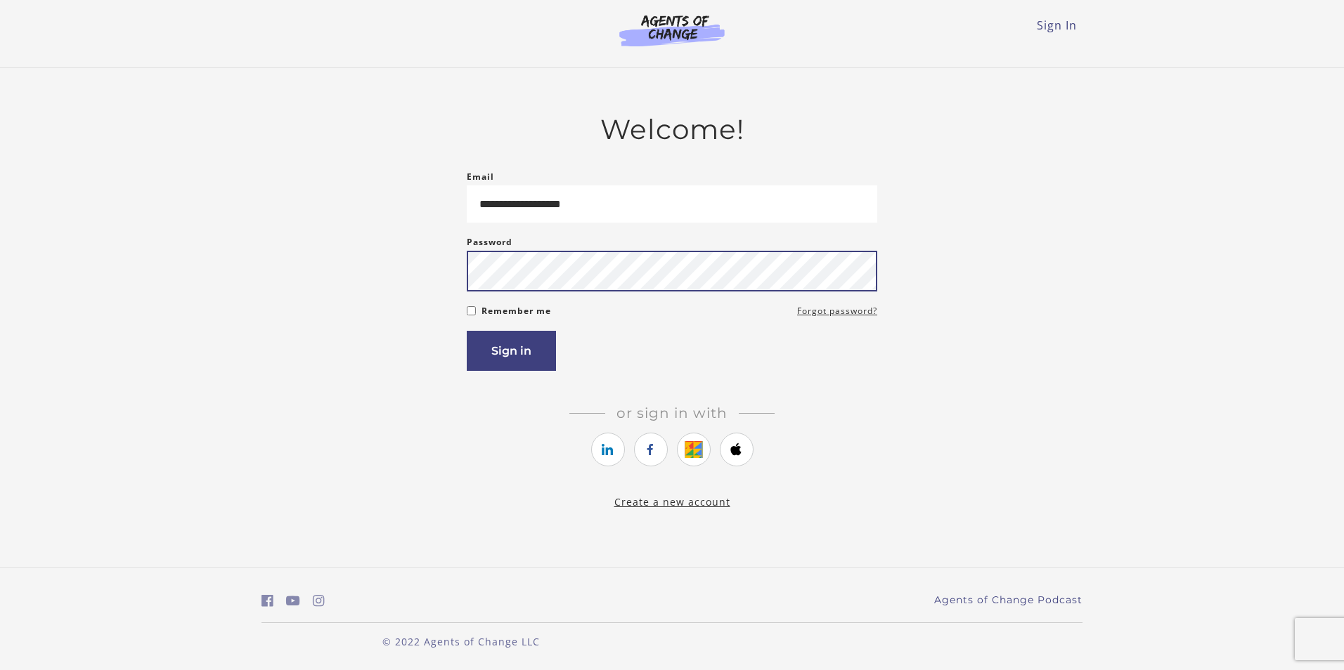
click at [467, 331] on button "Sign in" at bounding box center [511, 351] width 89 height 40
